Goal: Check status: Check status

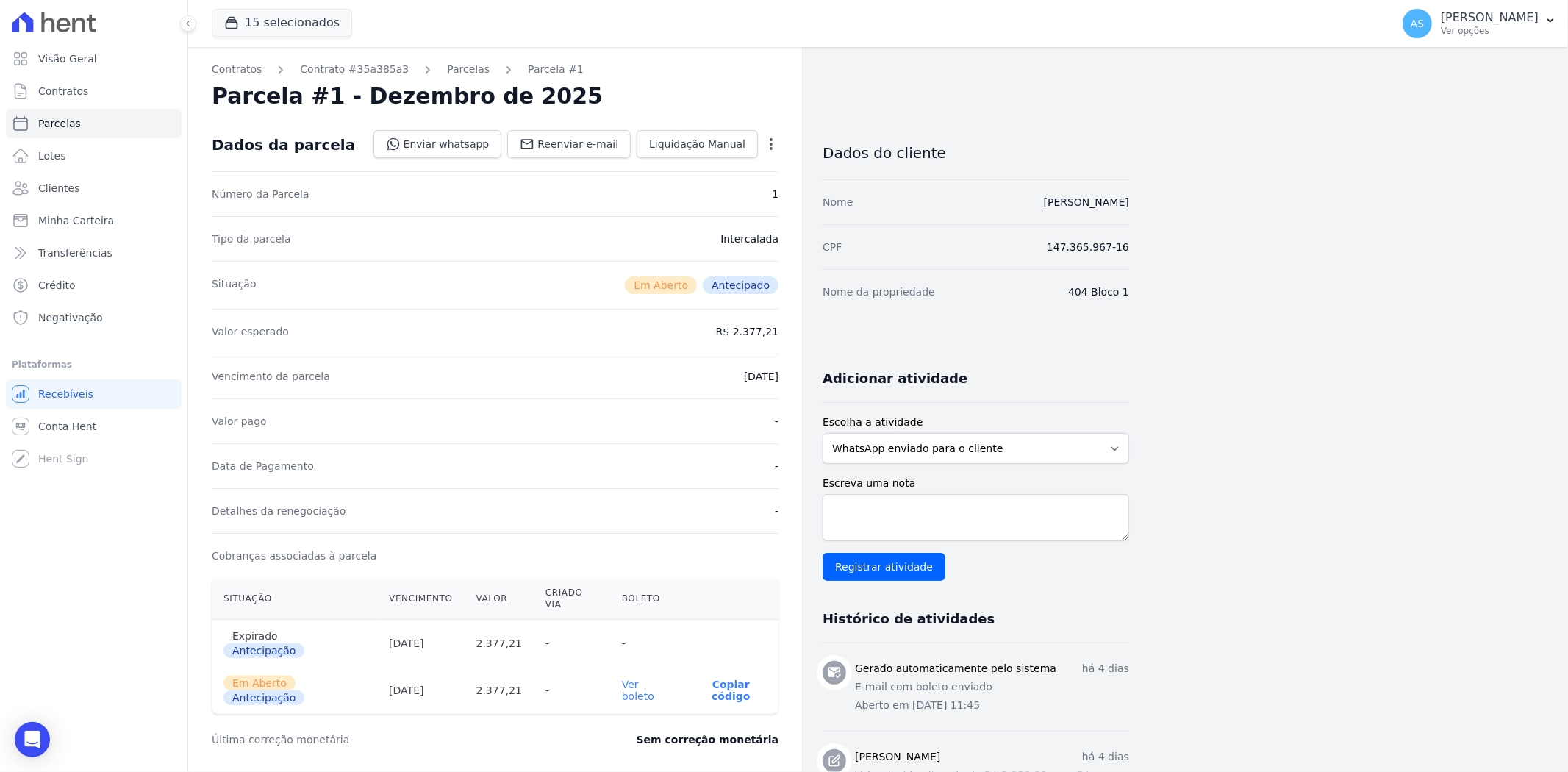
scroll to position [163, 0]
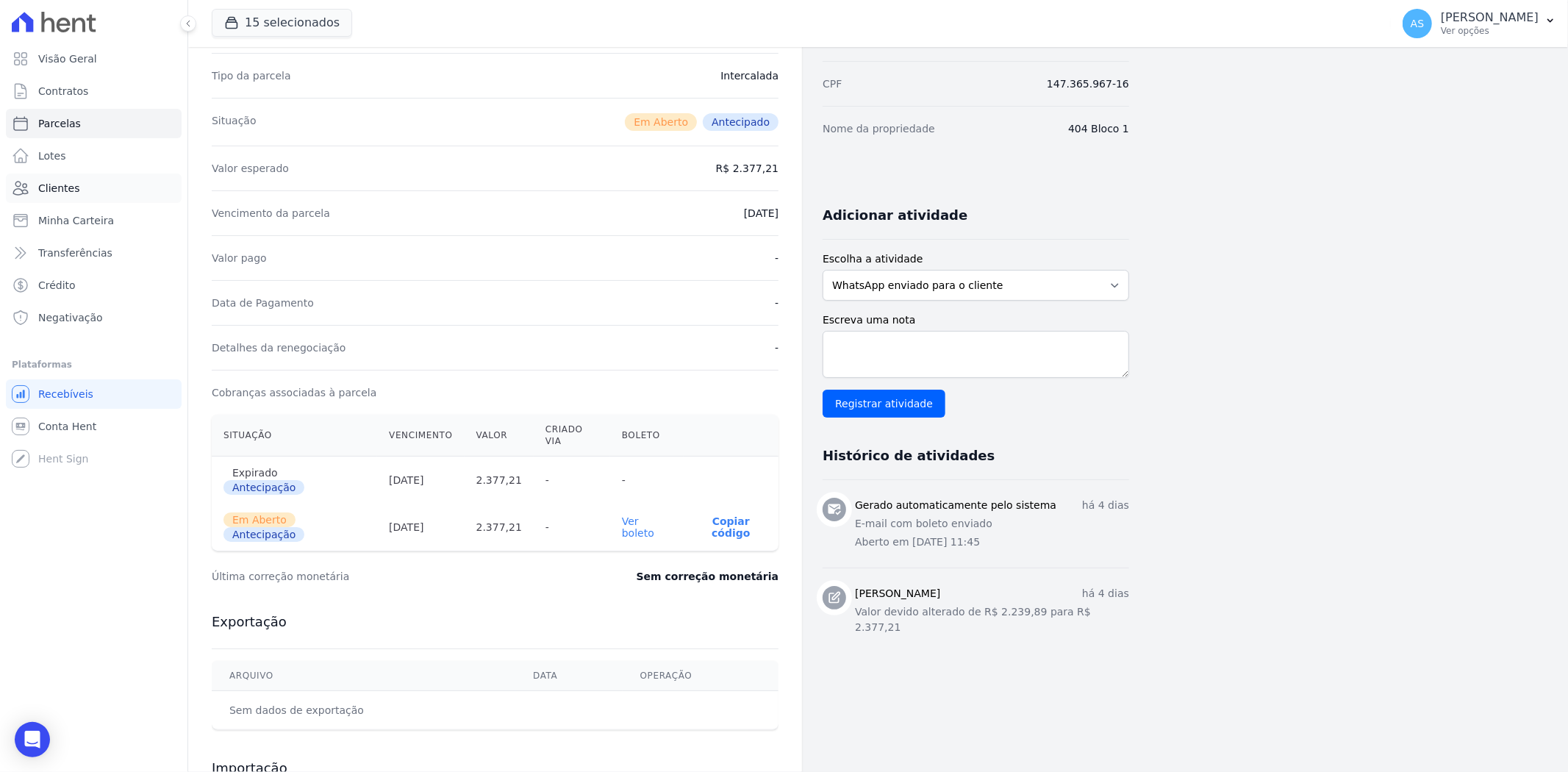
click at [67, 184] on span "Clientes" at bounding box center [58, 188] width 41 height 15
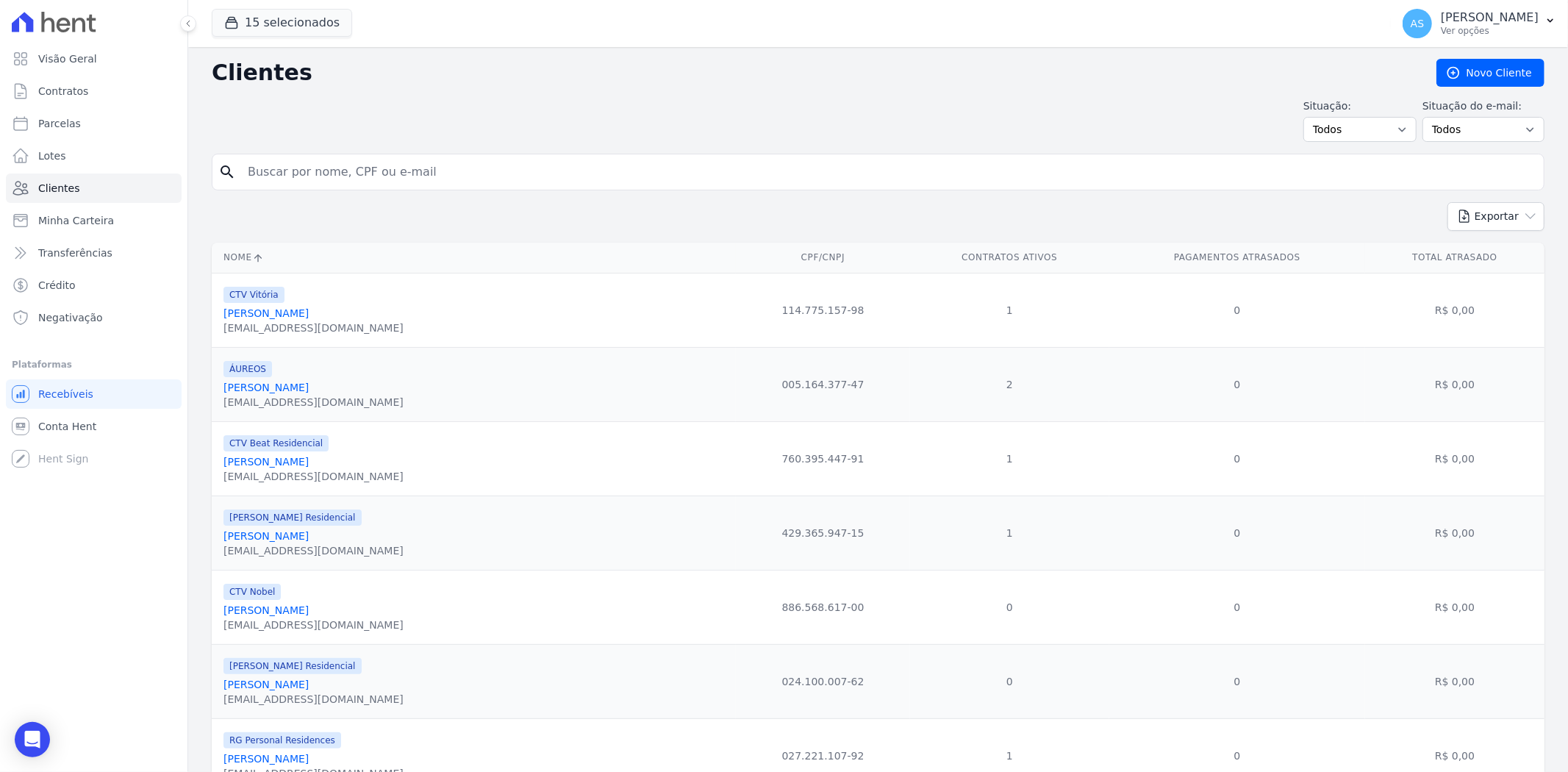
click at [277, 167] on input "search" at bounding box center [889, 172] width 1299 height 29
paste input "[PERSON_NAME]"
type input "[PERSON_NAME]"
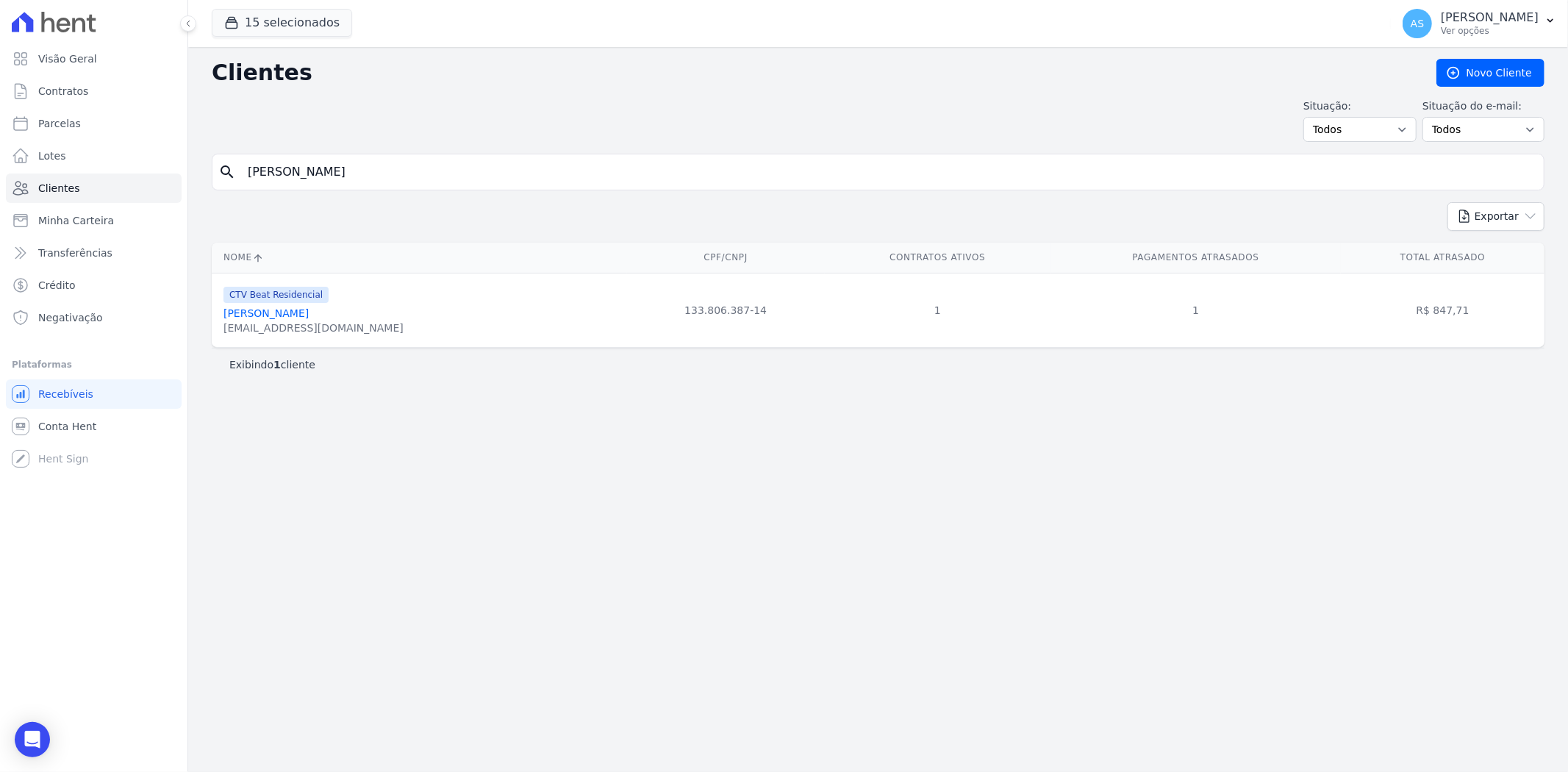
click at [309, 315] on link "[PERSON_NAME]" at bounding box center [266, 313] width 86 height 12
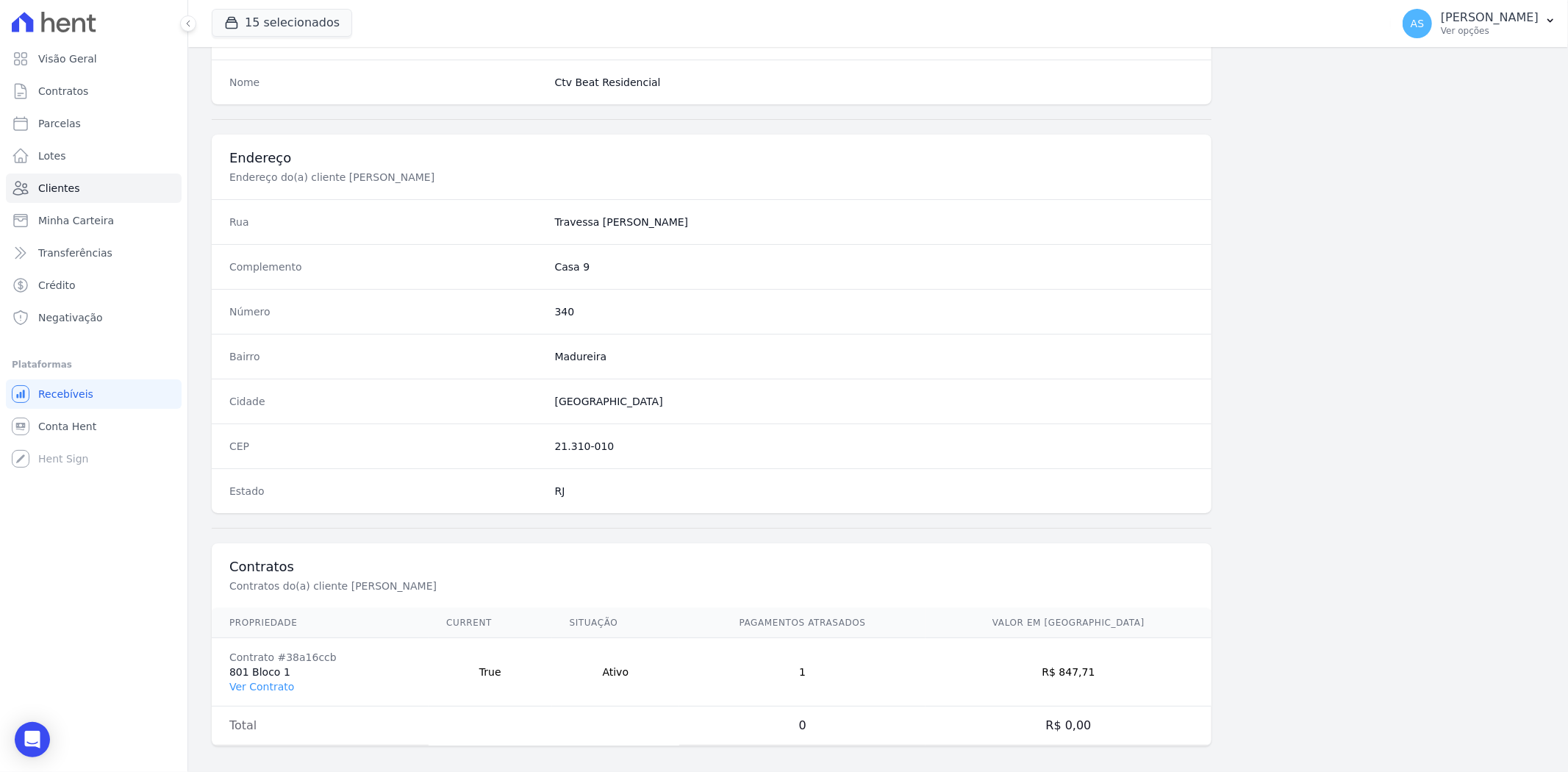
scroll to position [606, 0]
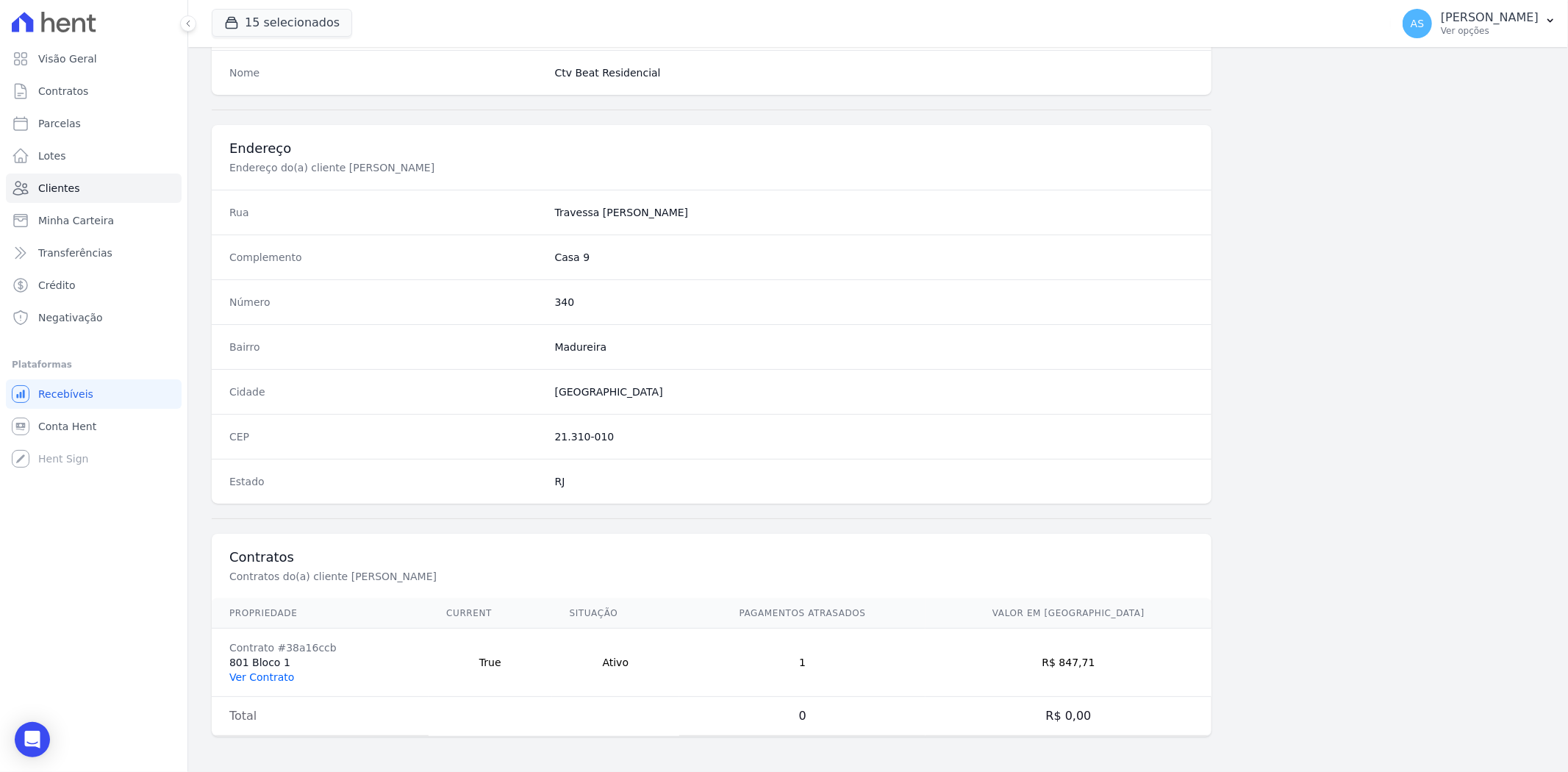
click at [261, 677] on link "Ver Contrato" at bounding box center [261, 677] width 65 height 12
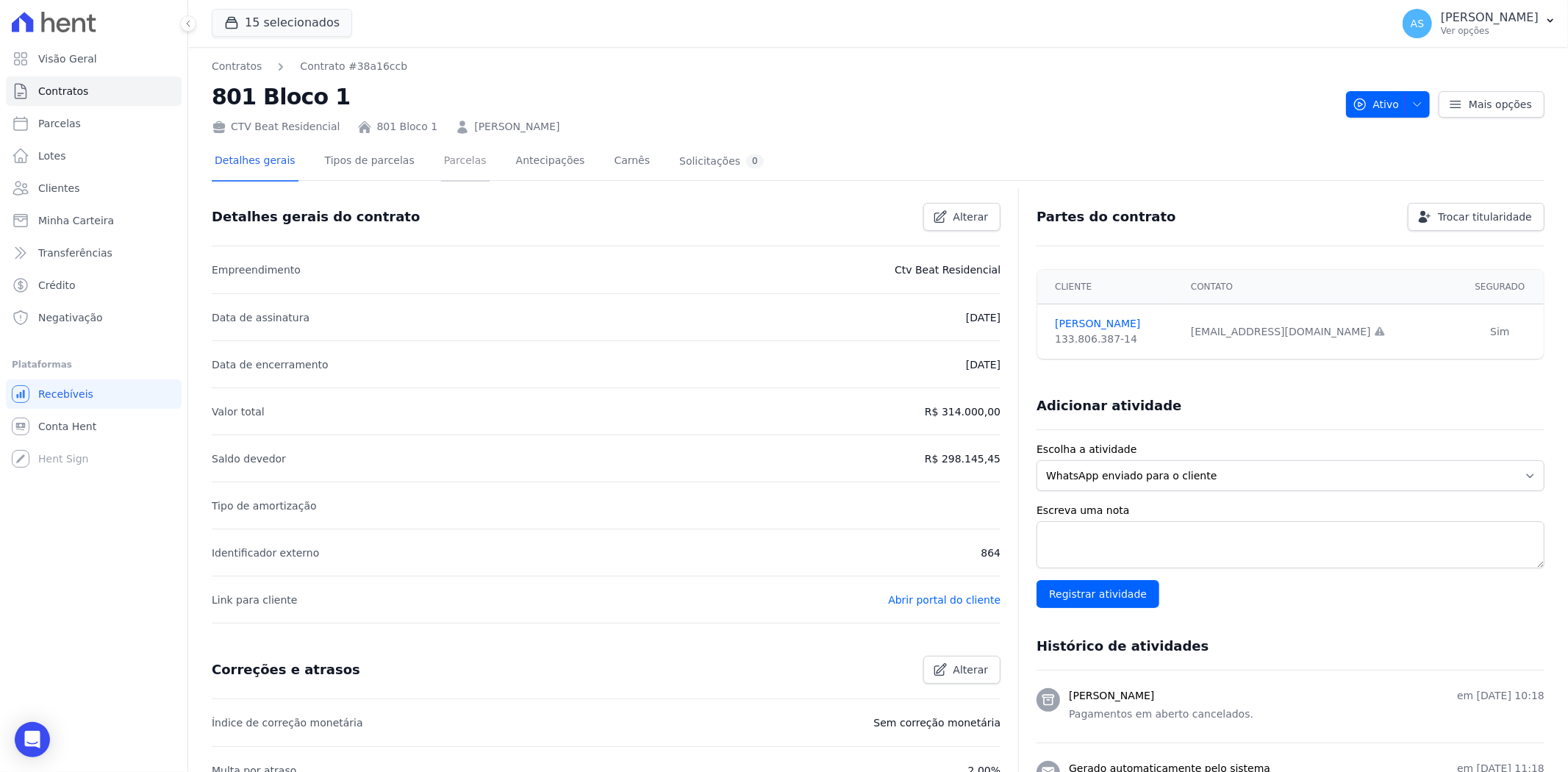
click at [441, 157] on link "Parcelas" at bounding box center [466, 162] width 49 height 39
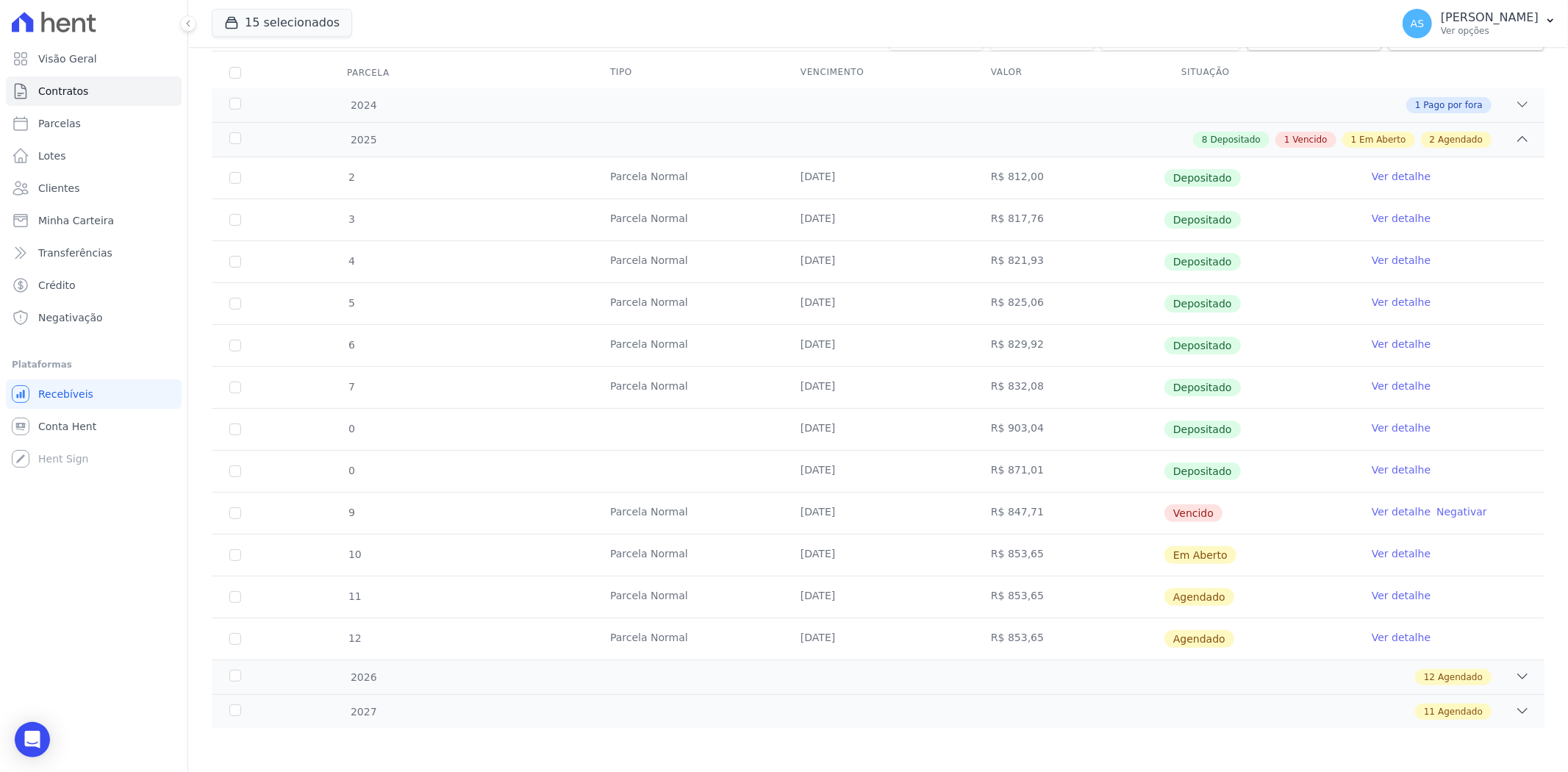
scroll to position [189, 0]
click at [1379, 509] on link "Ver detalhe" at bounding box center [1401, 510] width 58 height 15
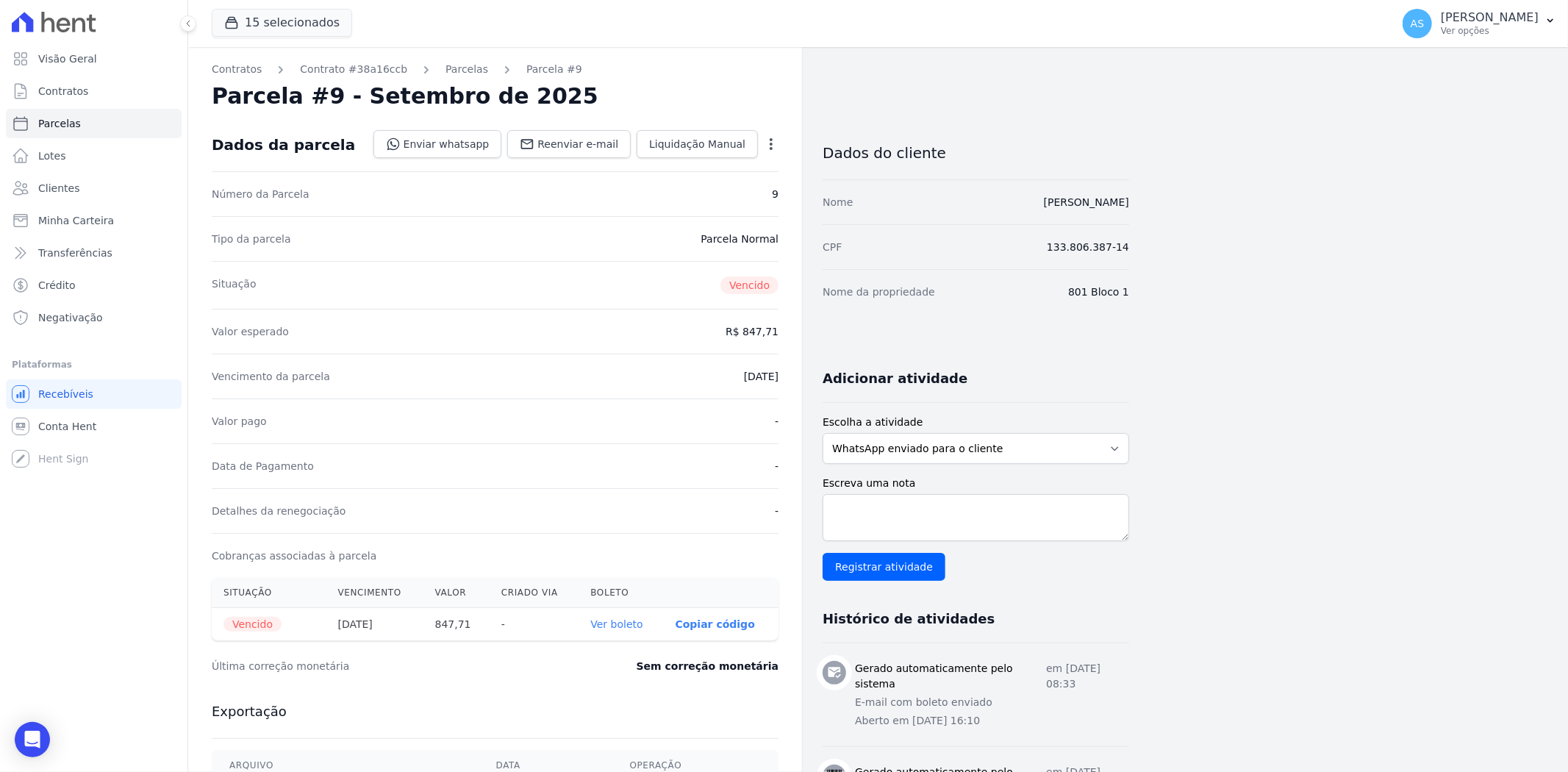
click at [629, 623] on link "Ver boleto" at bounding box center [616, 624] width 52 height 12
